Goal: Task Accomplishment & Management: Use online tool/utility

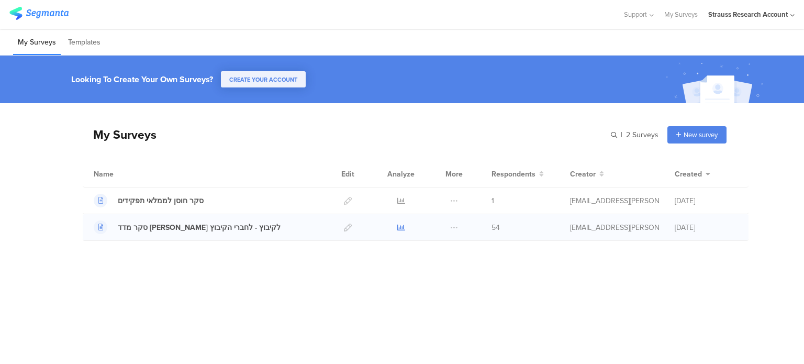
click at [400, 226] on icon at bounding box center [401, 228] width 8 height 8
click at [402, 200] on icon at bounding box center [401, 201] width 8 height 8
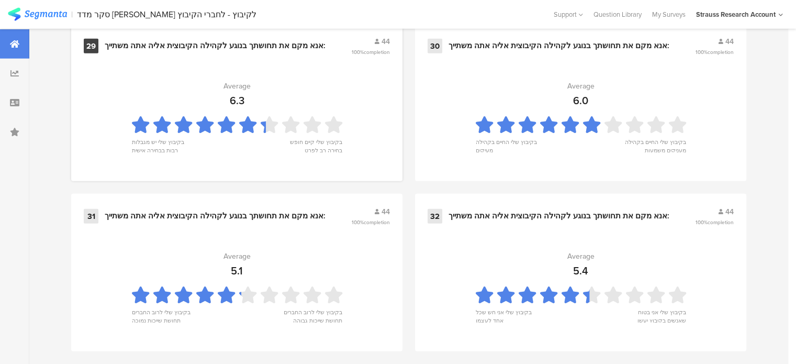
scroll to position [2866, 0]
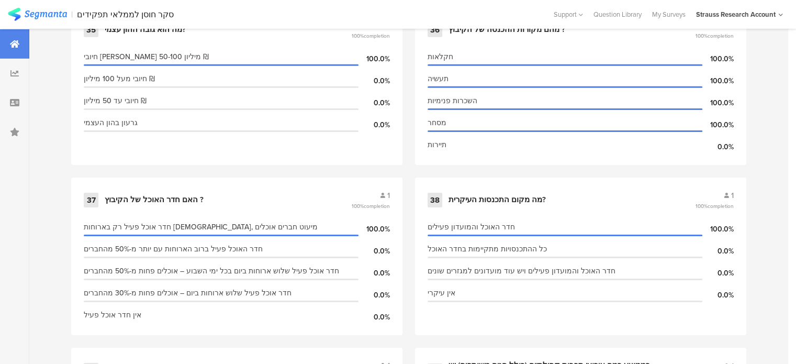
scroll to position [3392, 0]
